Goal: Find specific page/section

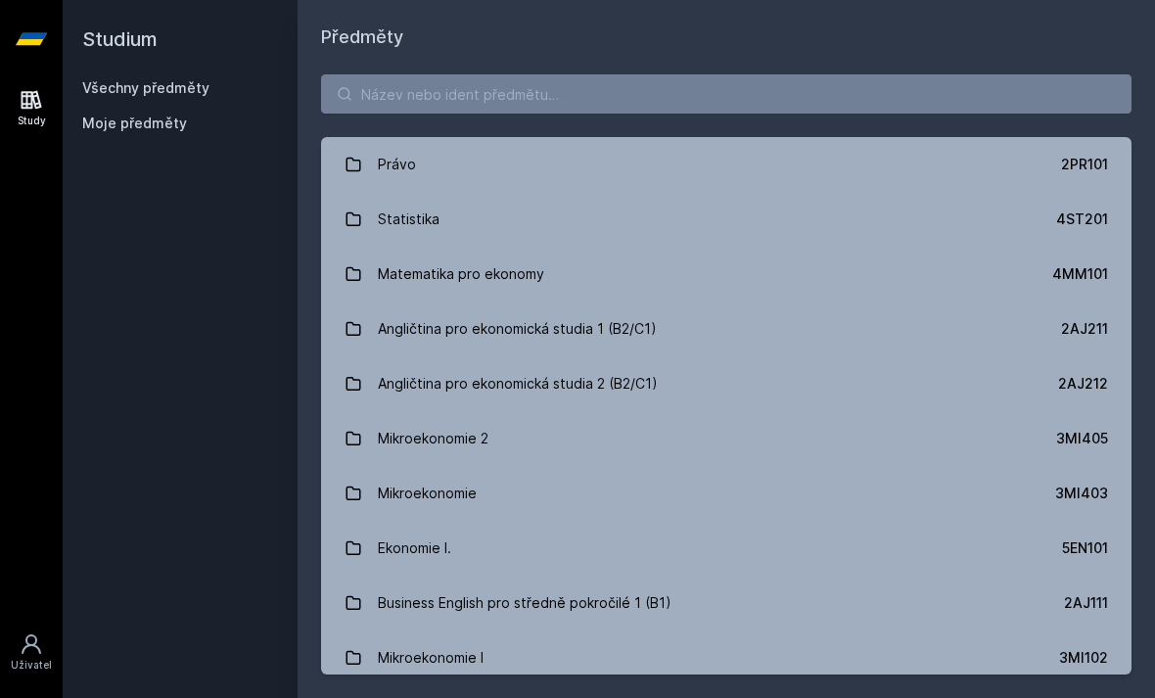
scroll to position [63, 0]
click at [742, 74] on input "search" at bounding box center [726, 93] width 810 height 39
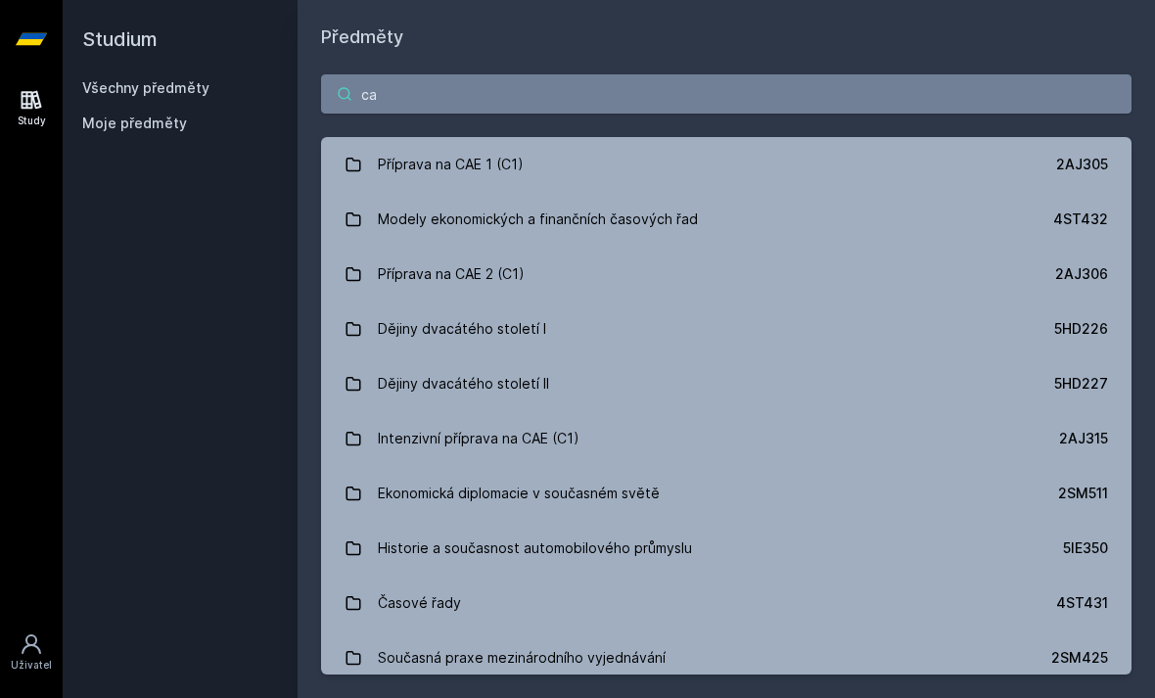
type input "ca"
click at [928, 137] on link "Příprava na CAE 1 (C1) 2AJ305" at bounding box center [726, 164] width 810 height 55
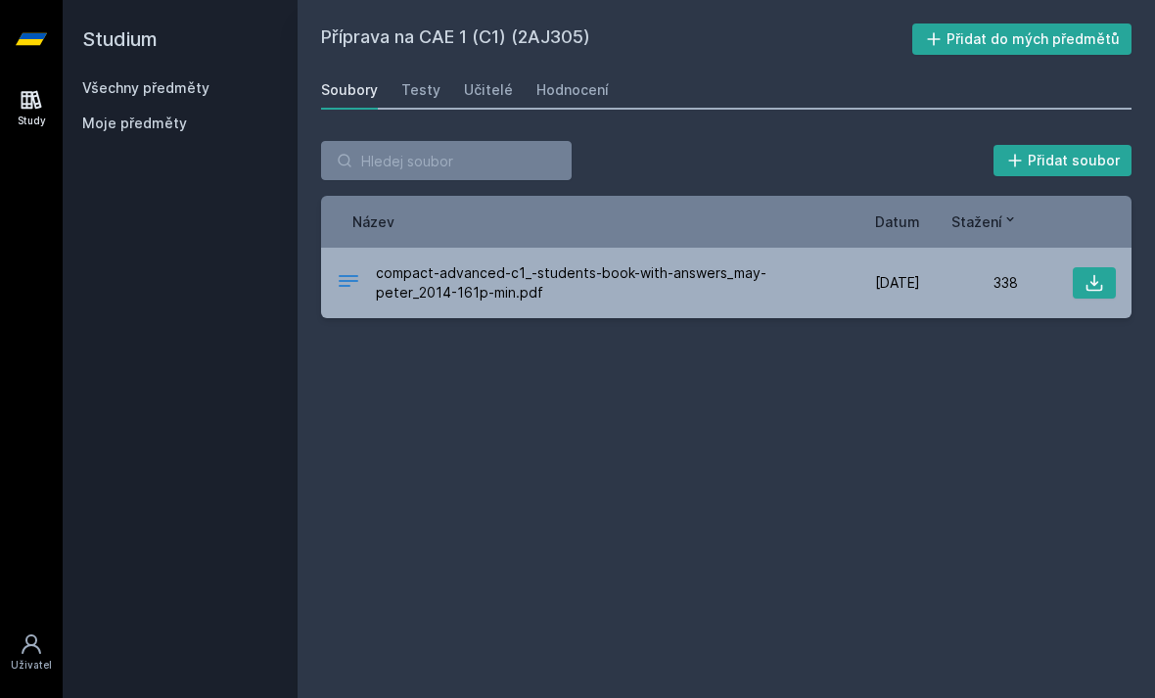
click at [502, 70] on link "Učitelé" at bounding box center [488, 89] width 49 height 39
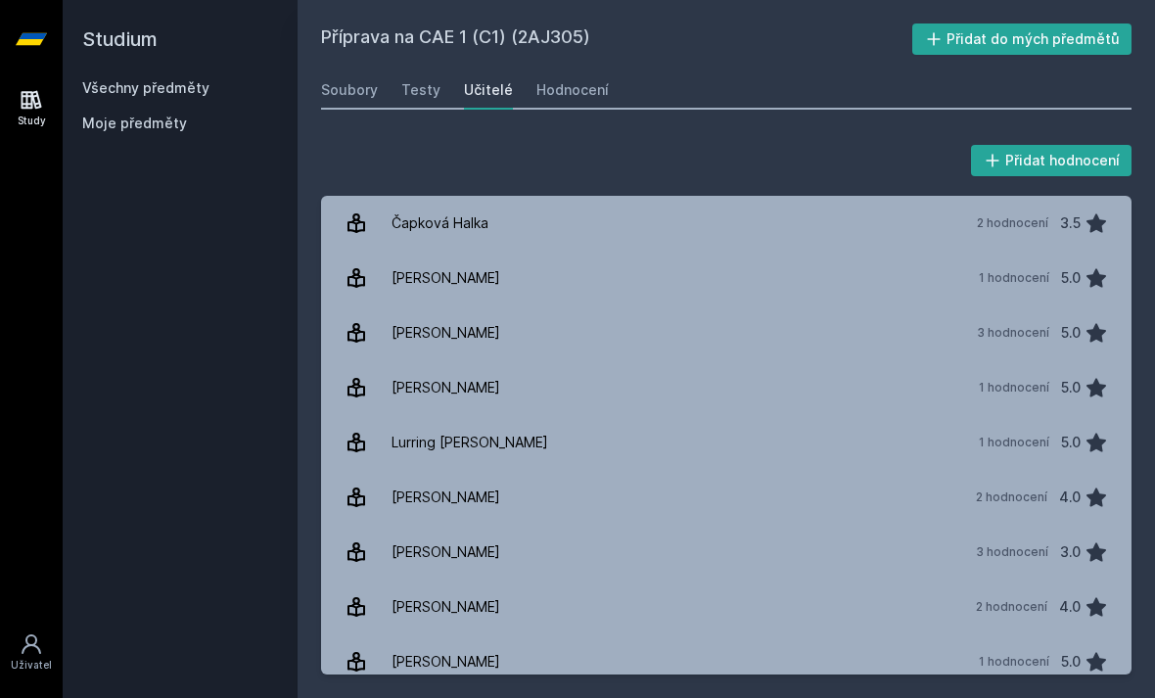
click at [585, 80] on div "Hodnocení" at bounding box center [572, 90] width 72 height 20
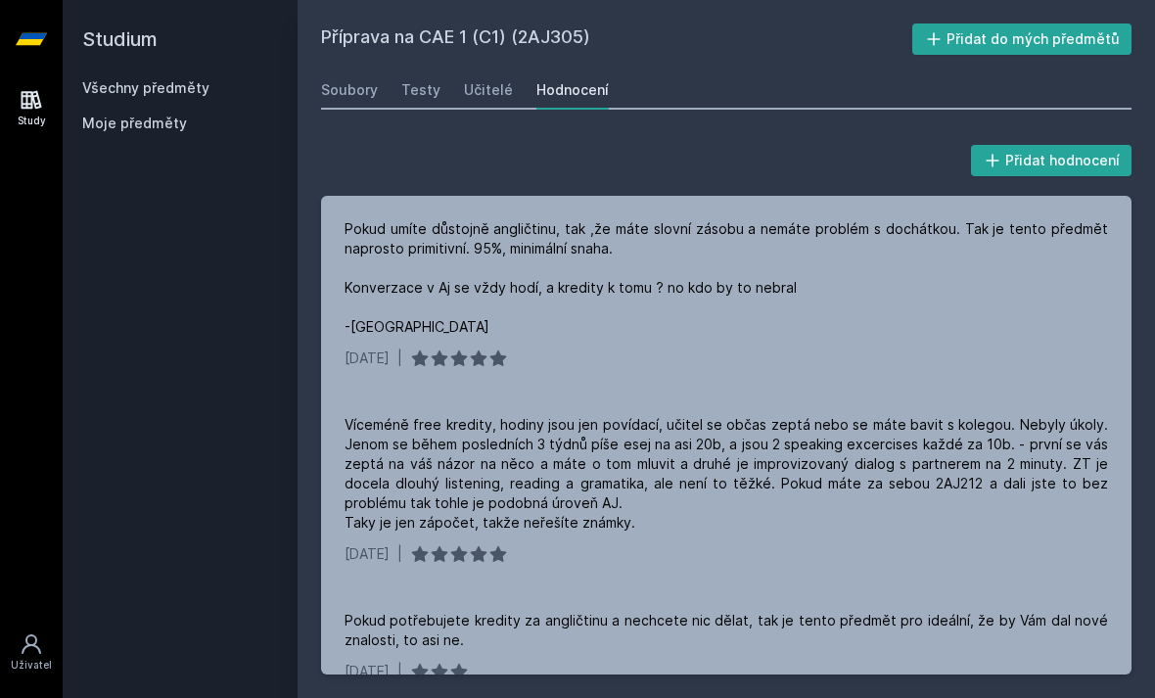
click at [9, 38] on link at bounding box center [31, 39] width 63 height 78
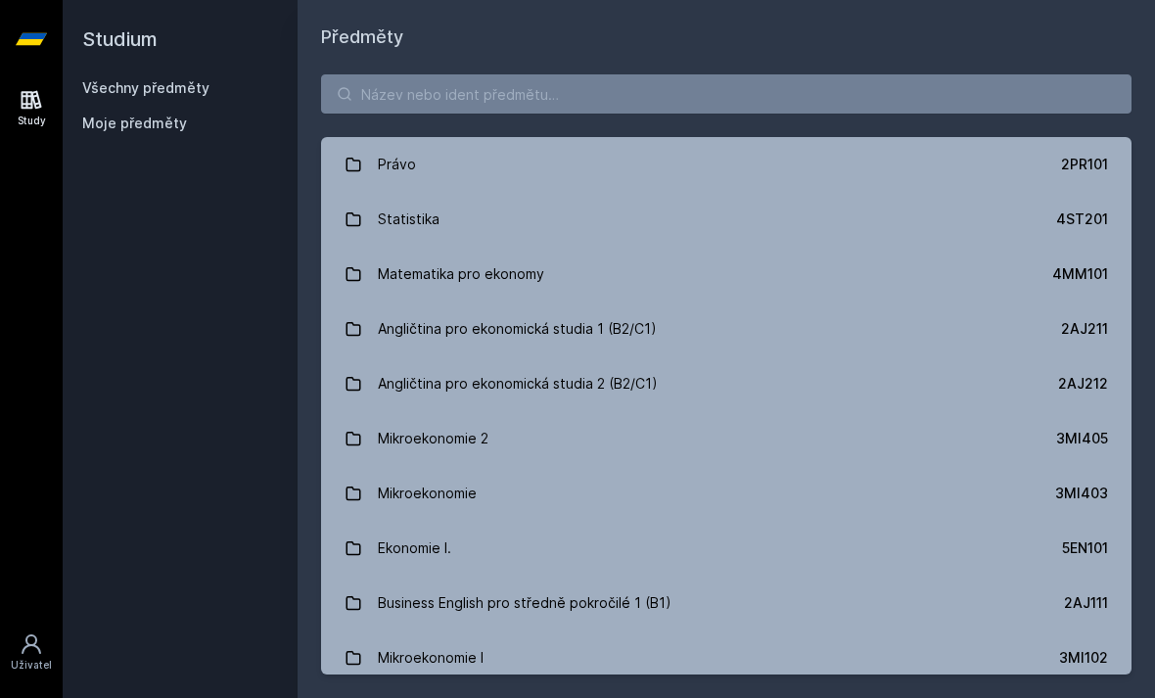
click at [124, 21] on h2 "Studium" at bounding box center [180, 39] width 196 height 78
click at [905, 89] on input "search" at bounding box center [726, 93] width 810 height 39
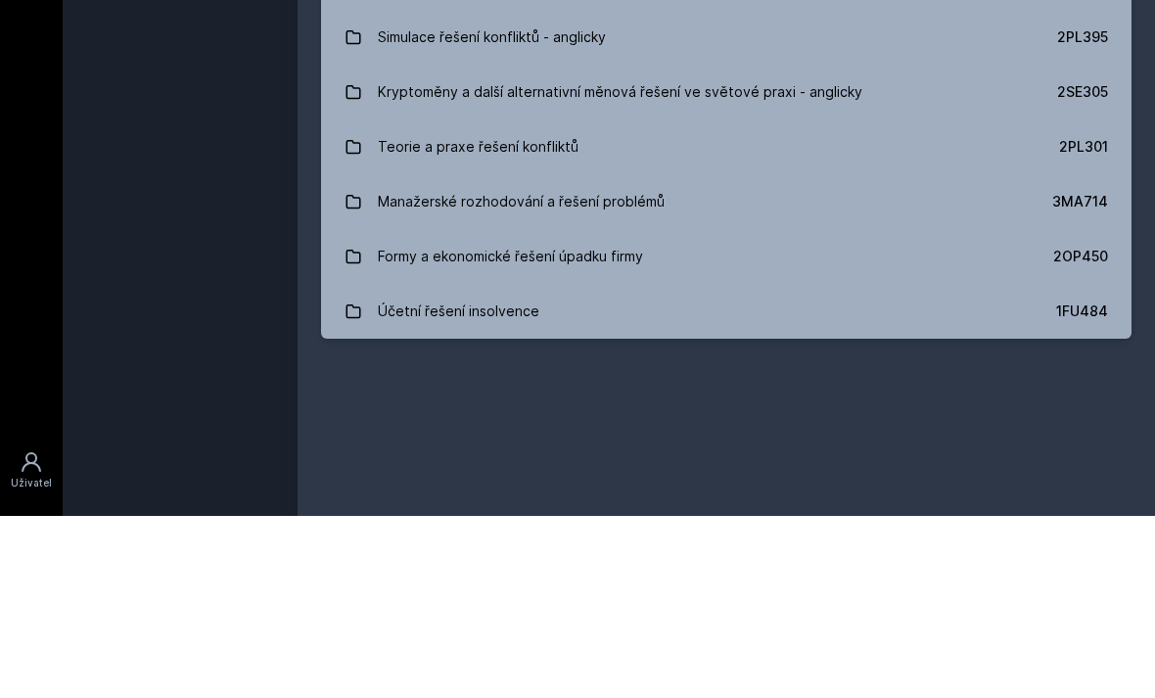
scroll to position [63, 0]
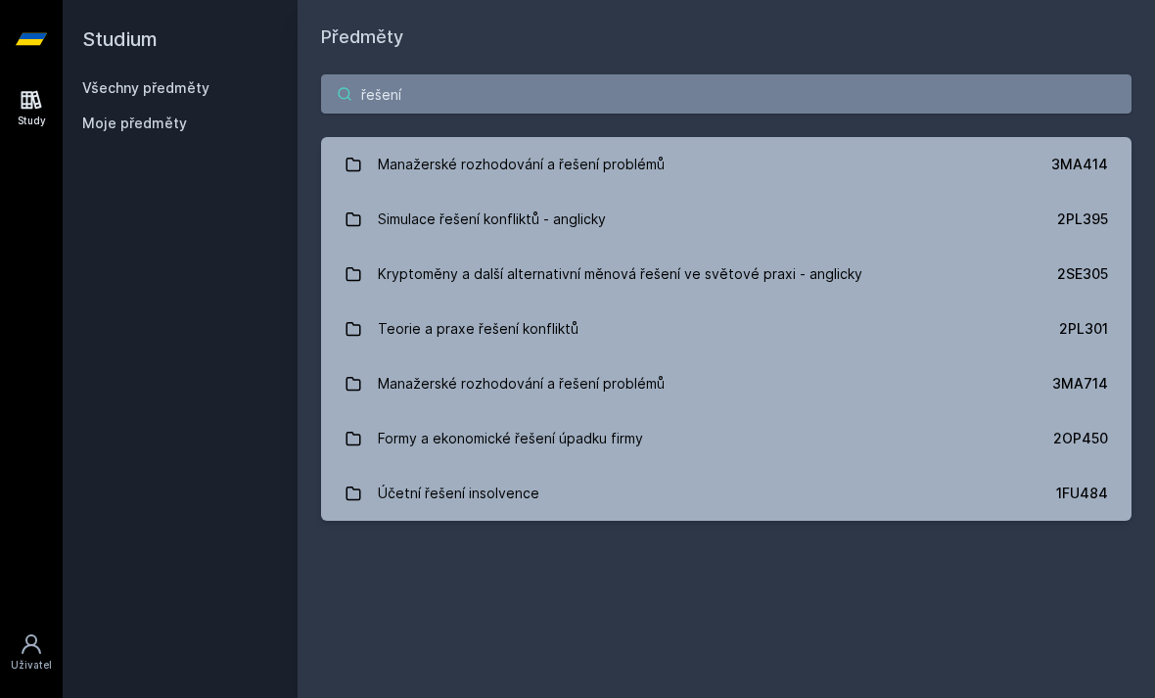
click at [921, 74] on input "řešení" at bounding box center [726, 93] width 810 height 39
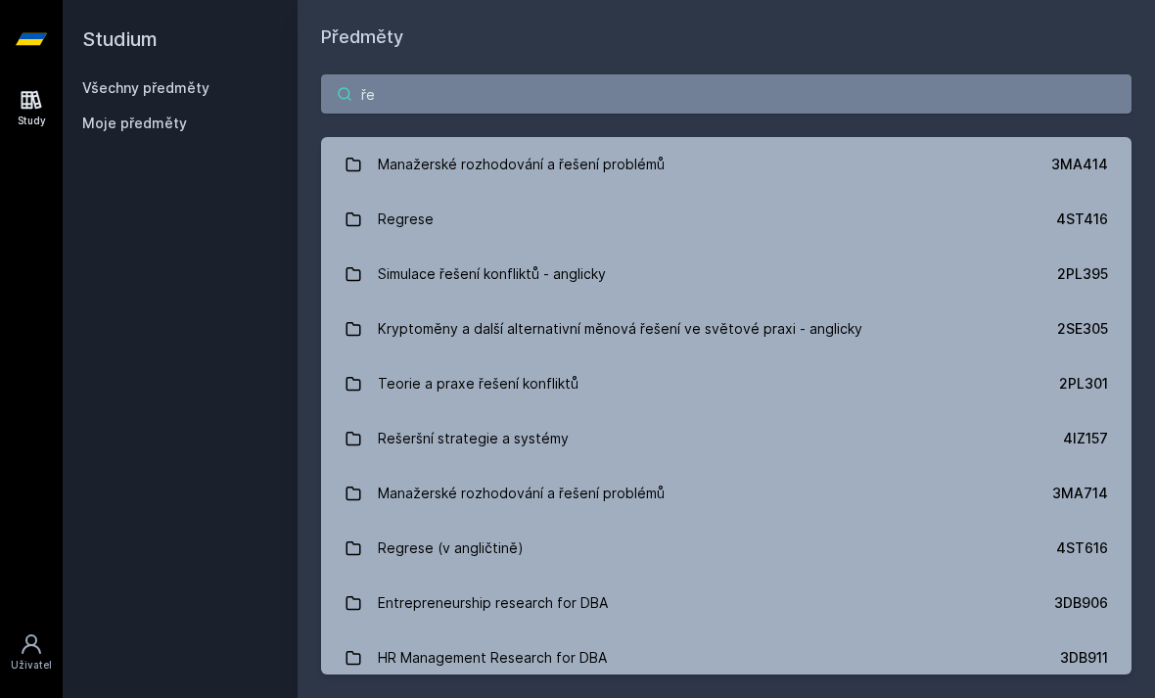
type input "ř"
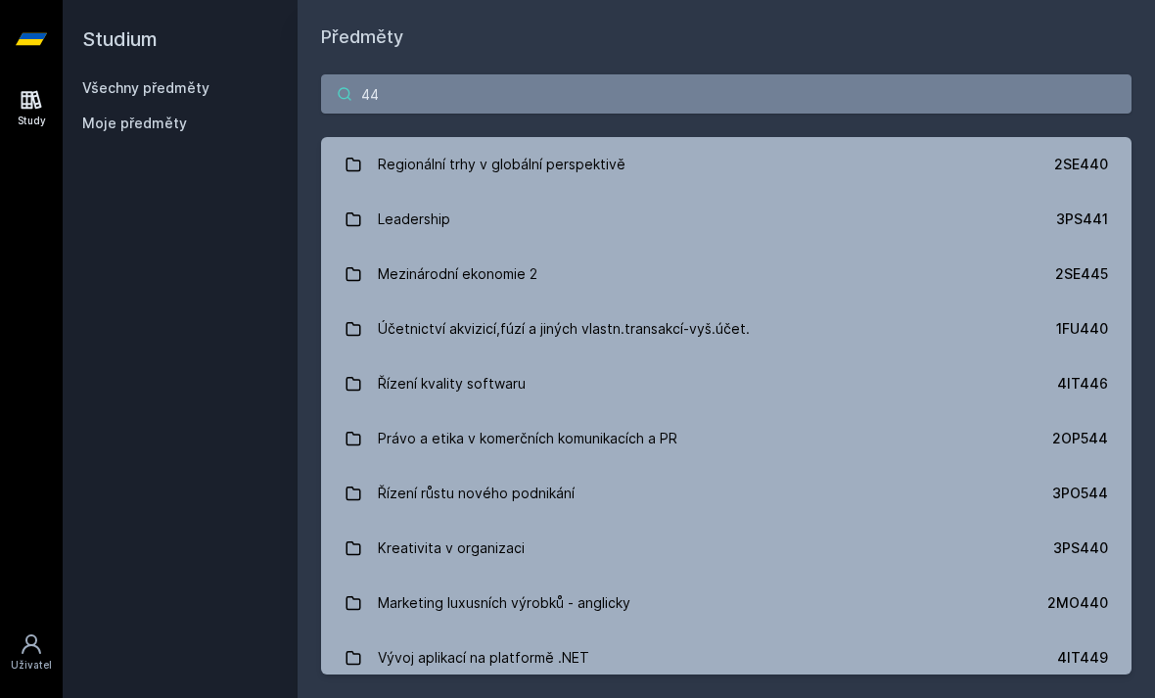
type input "44f"
